Goal: Check status

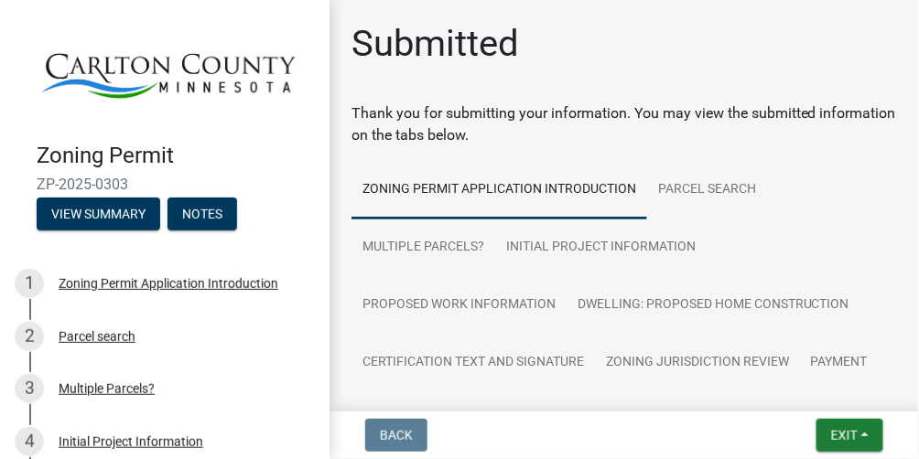
scroll to position [52, 0]
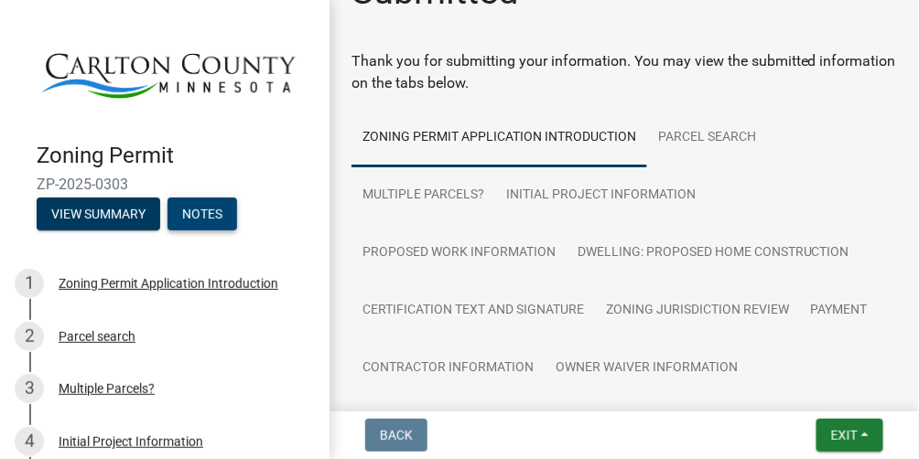
click at [212, 217] on button "Notes" at bounding box center [202, 214] width 70 height 33
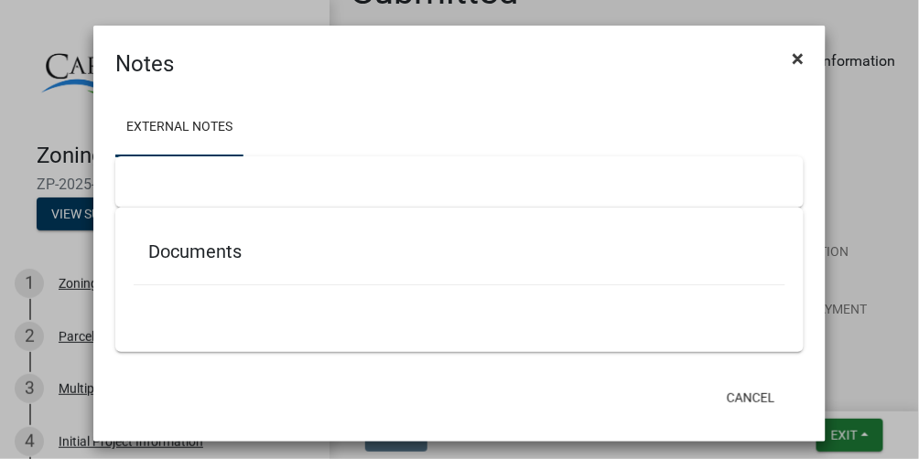
click at [795, 60] on span "×" at bounding box center [798, 59] width 12 height 26
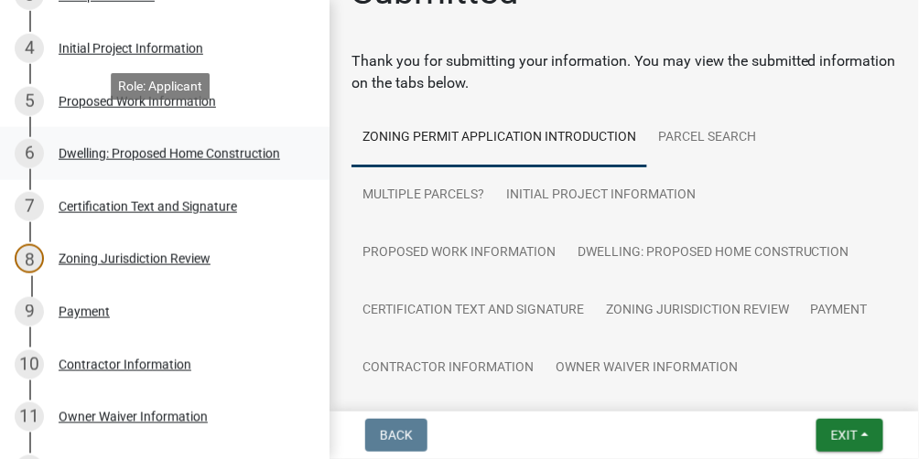
scroll to position [418, 0]
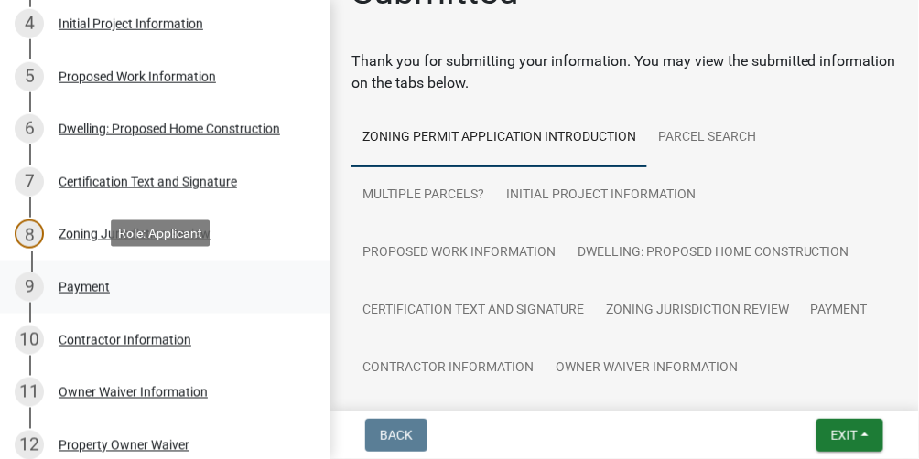
click at [86, 282] on div "Payment" at bounding box center [84, 287] width 51 height 13
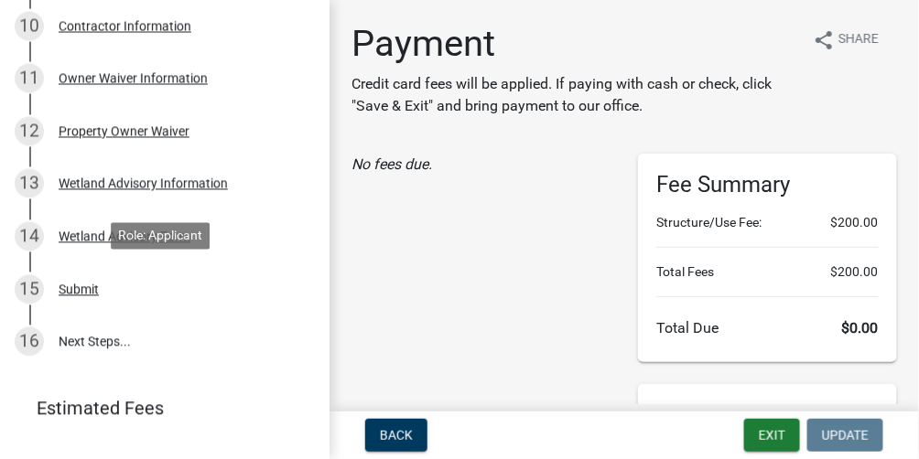
scroll to position [784, 0]
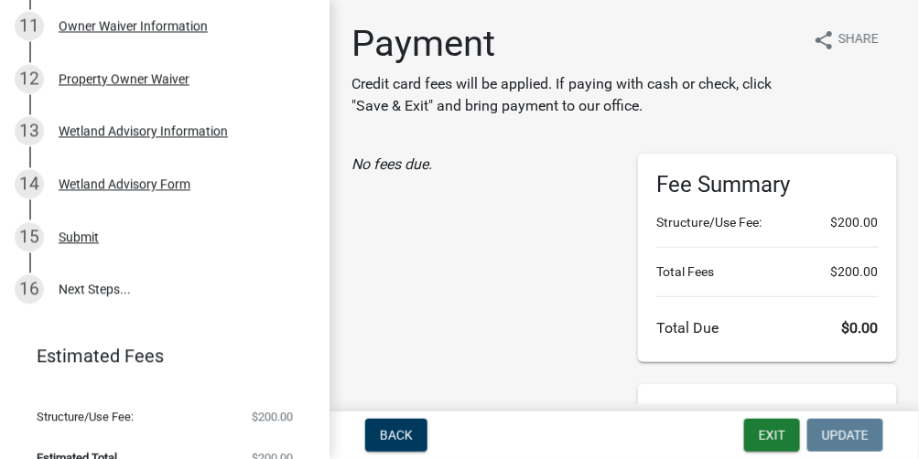
click at [86, 282] on link "16 Next Steps..." at bounding box center [164, 290] width 329 height 53
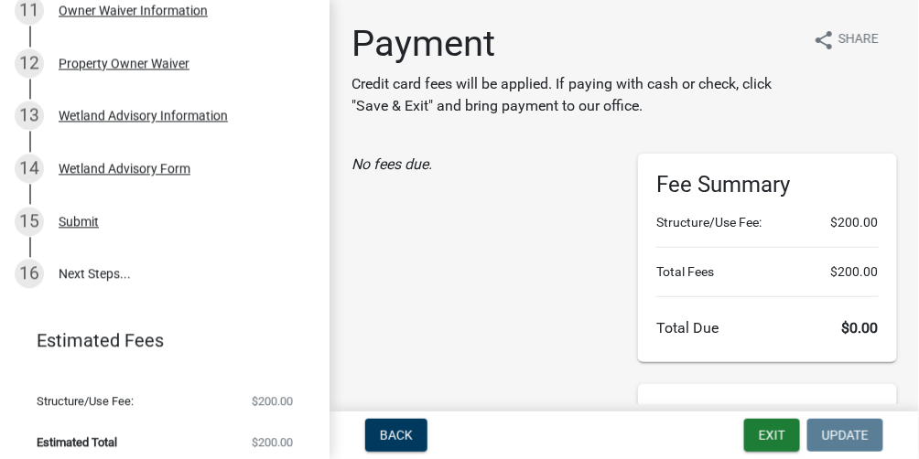
scroll to position [809, 0]
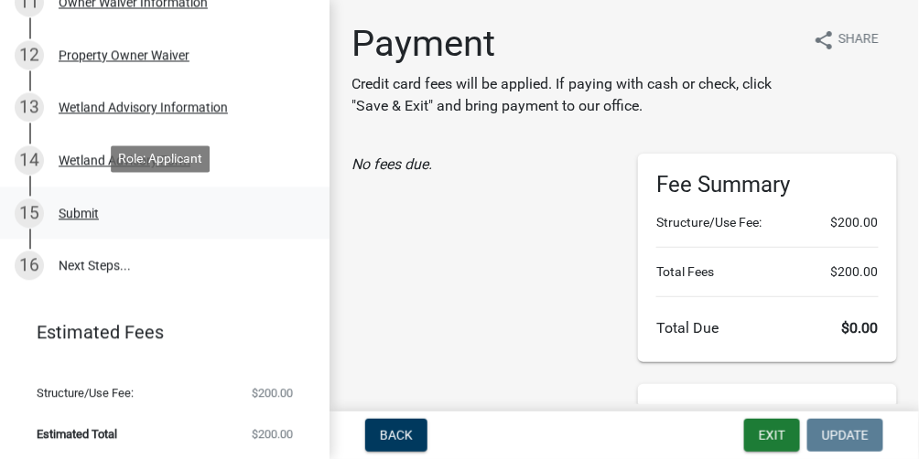
click at [90, 209] on div "Submit" at bounding box center [79, 213] width 40 height 13
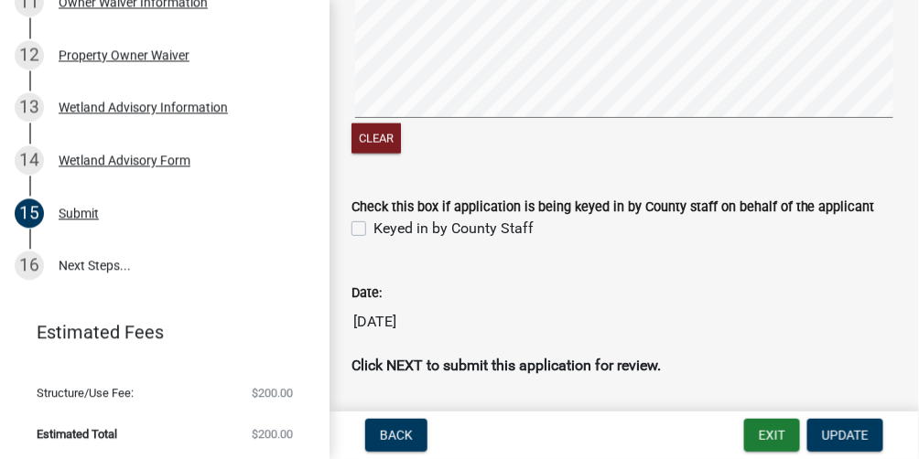
scroll to position [549, 0]
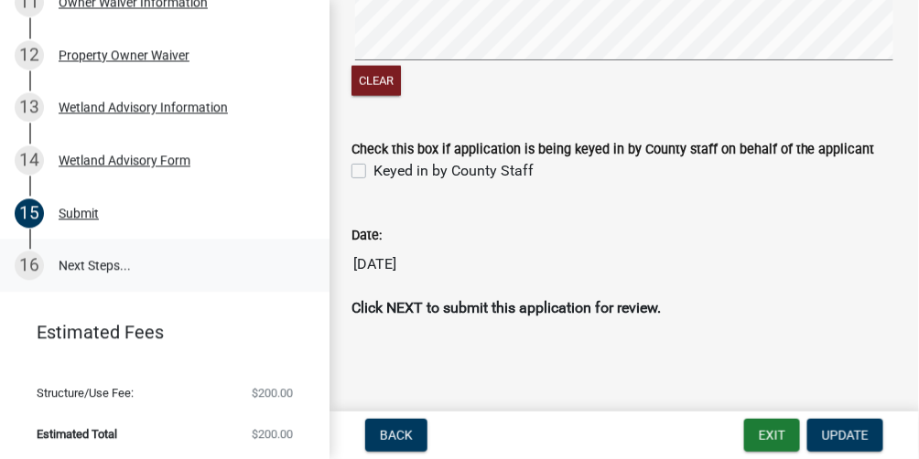
click at [81, 257] on link "16 Next Steps..." at bounding box center [164, 265] width 329 height 53
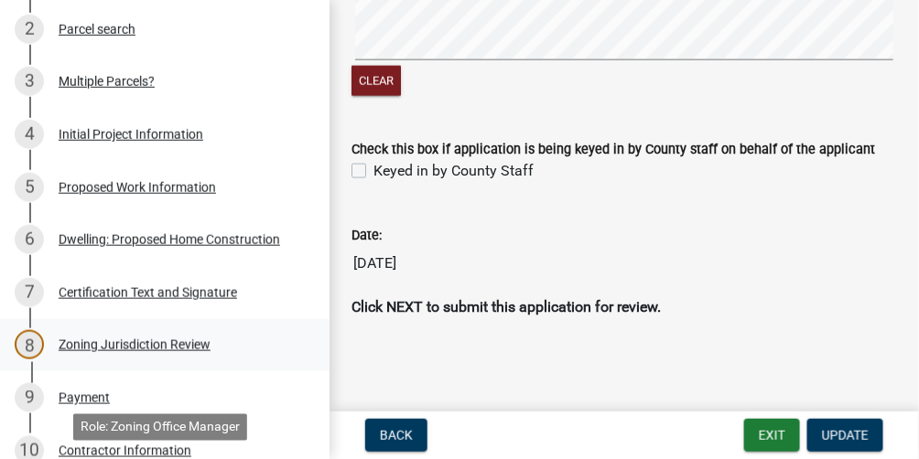
scroll to position [0, 0]
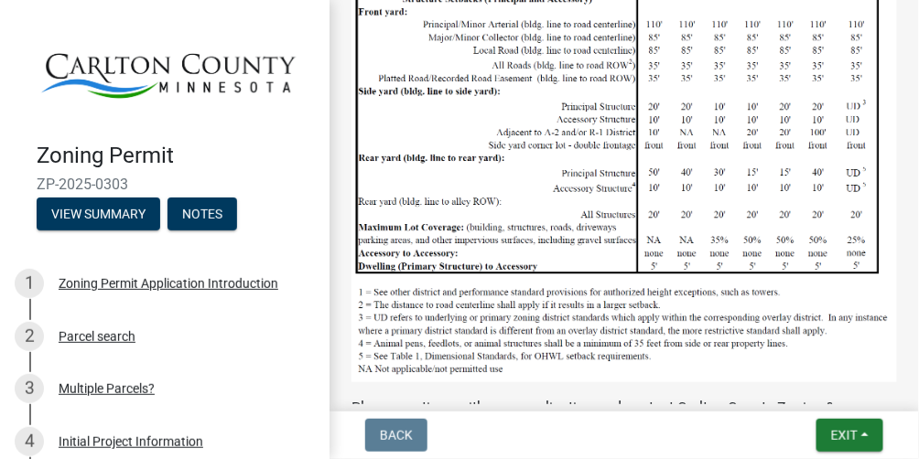
scroll to position [2244, 0]
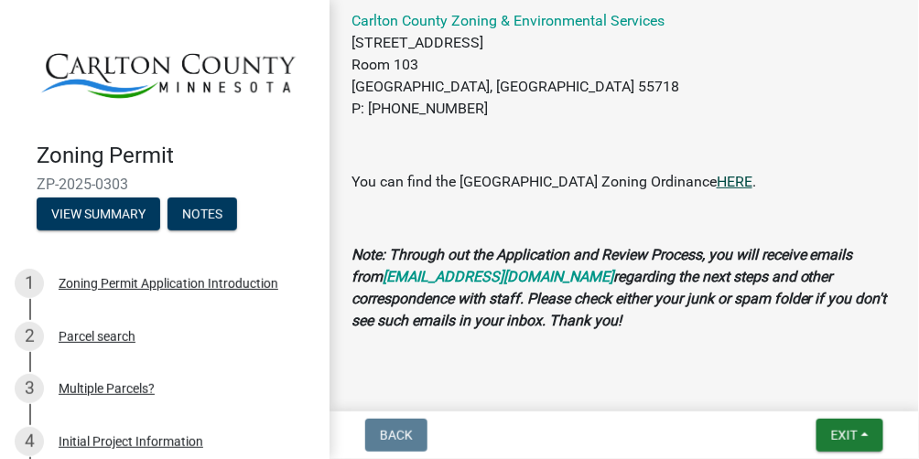
click at [717, 173] on link "HERE" at bounding box center [735, 181] width 36 height 17
